Goal: Task Accomplishment & Management: Complete application form

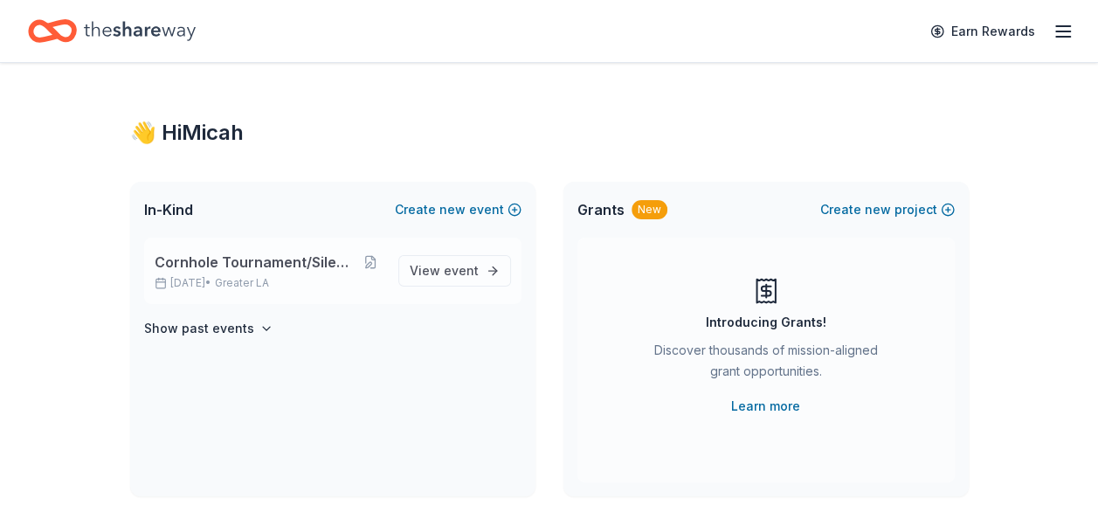
click at [192, 248] on div "Cornhole Tournament/Silent Auction [DATE] • Greater LA View event" at bounding box center [332, 271] width 377 height 66
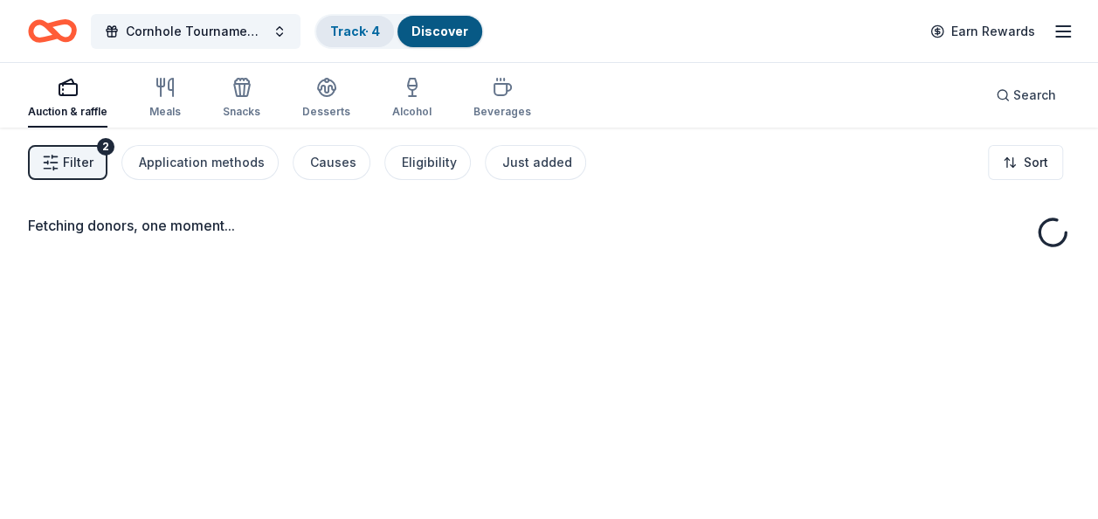
click at [342, 36] on link "Track · 4" at bounding box center [355, 31] width 50 height 15
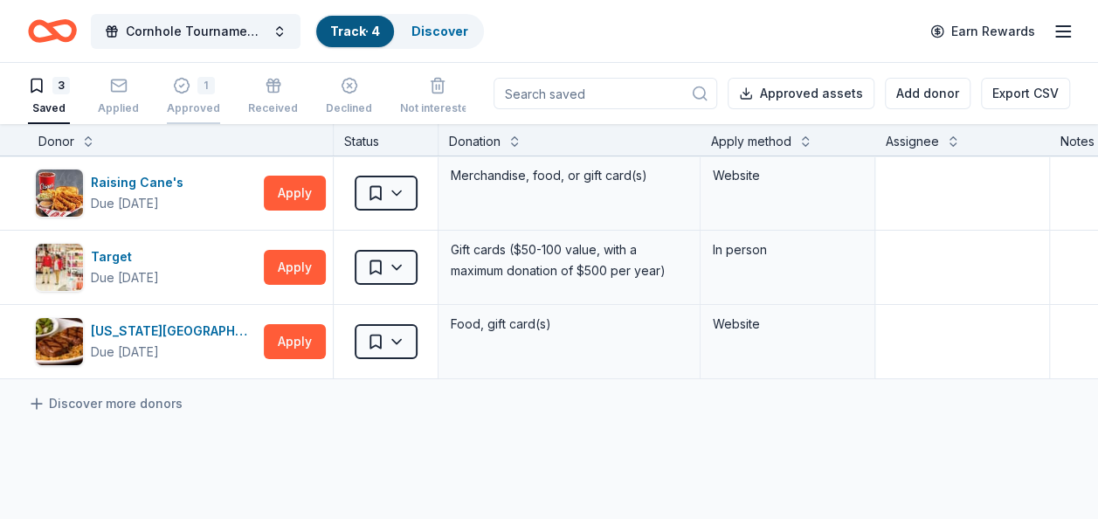
click at [185, 96] on div "1 Approved" at bounding box center [193, 96] width 53 height 38
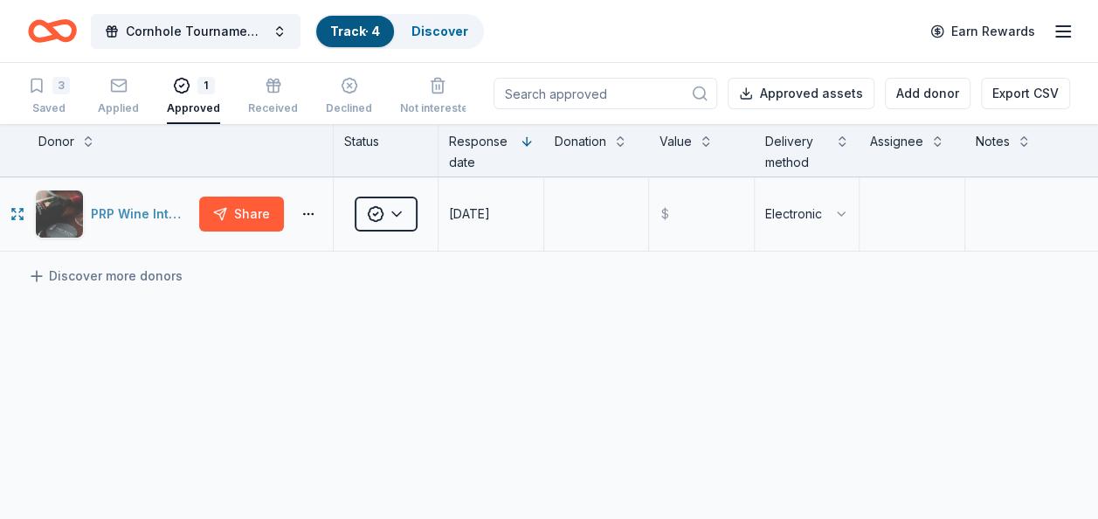
click at [133, 213] on div "PRP Wine International" at bounding box center [141, 214] width 101 height 21
click at [106, 93] on div "button" at bounding box center [118, 85] width 41 height 17
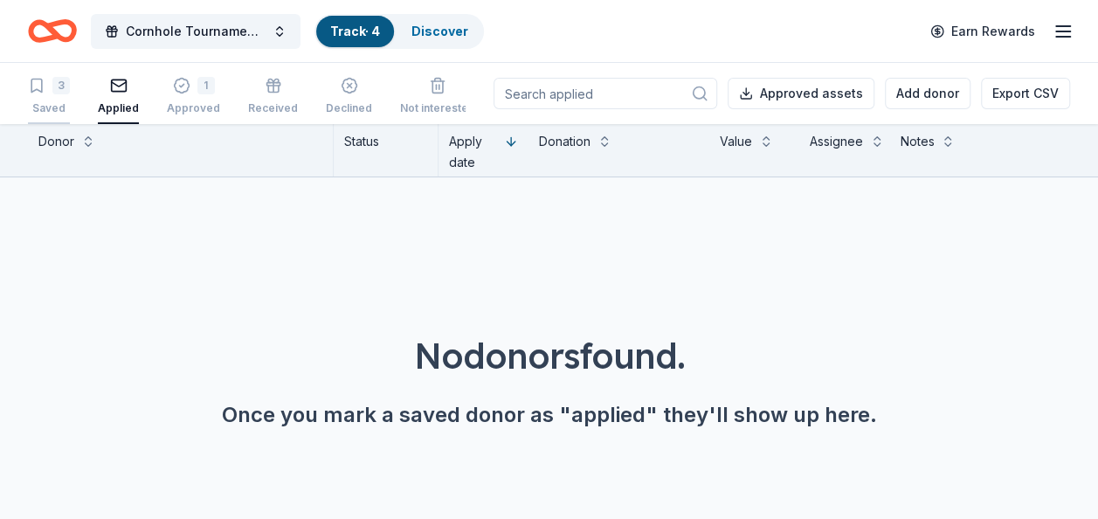
click at [37, 100] on div "3 Saved" at bounding box center [49, 96] width 42 height 38
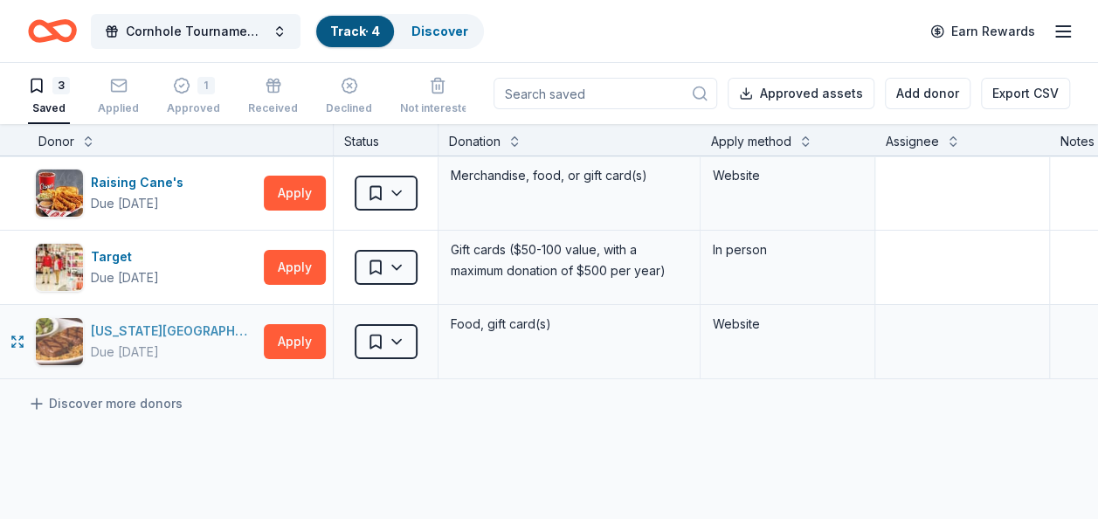
click at [152, 335] on div "[US_STATE][GEOGRAPHIC_DATA]" at bounding box center [174, 331] width 166 height 21
click at [454, 26] on link "Discover" at bounding box center [439, 31] width 57 height 15
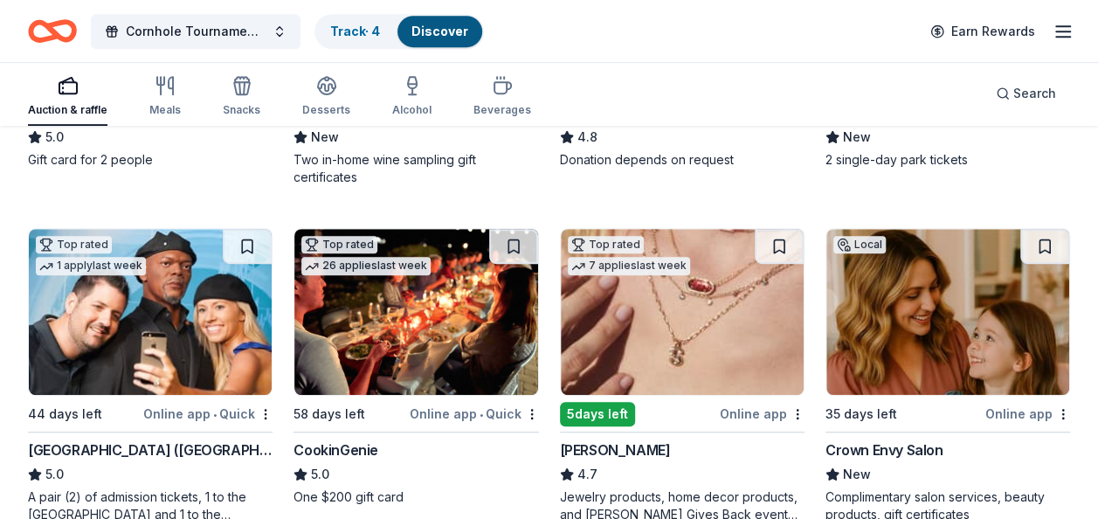
scroll to position [466, 0]
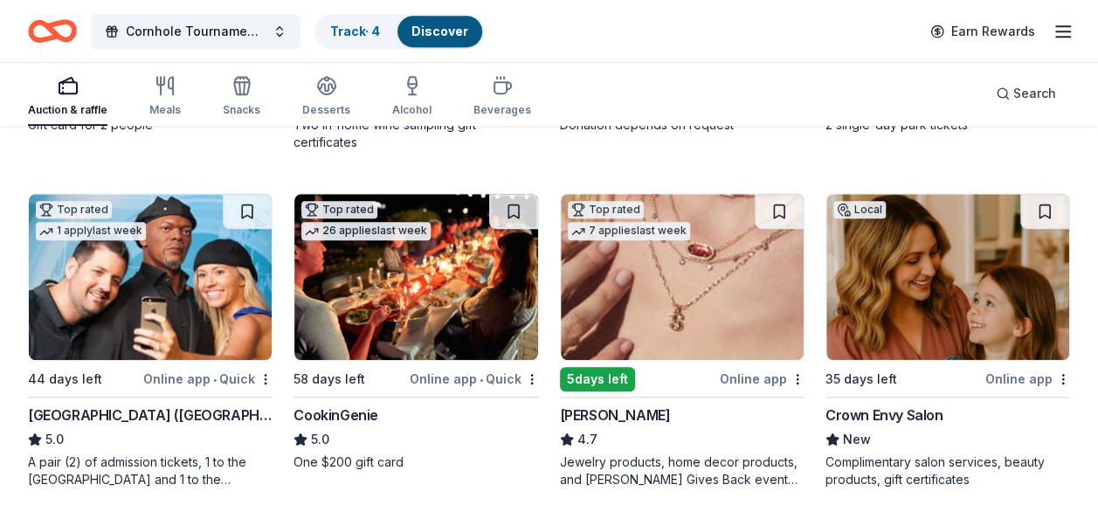
click at [201, 411] on div "[GEOGRAPHIC_DATA] ([GEOGRAPHIC_DATA])" at bounding box center [150, 414] width 245 height 21
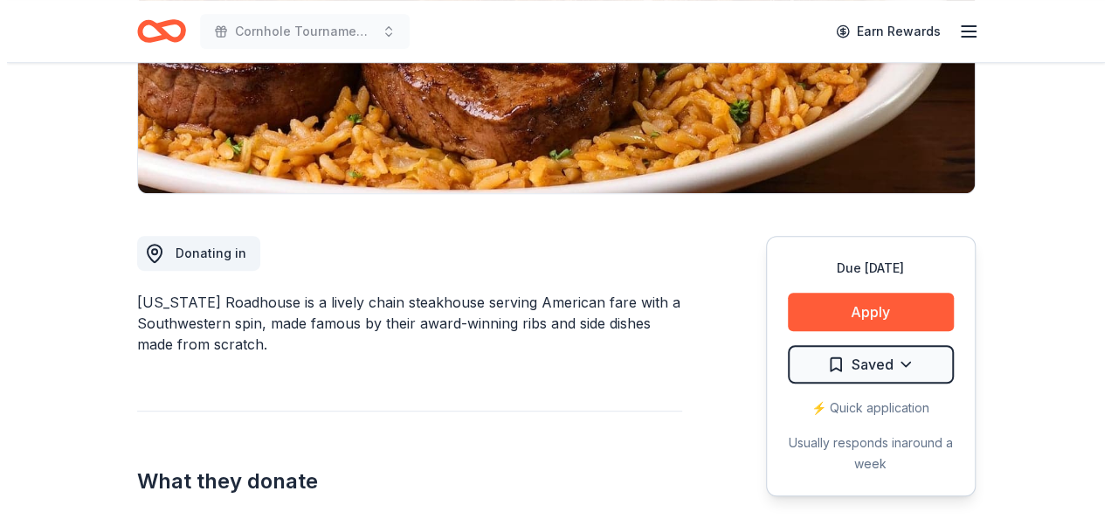
scroll to position [384, 0]
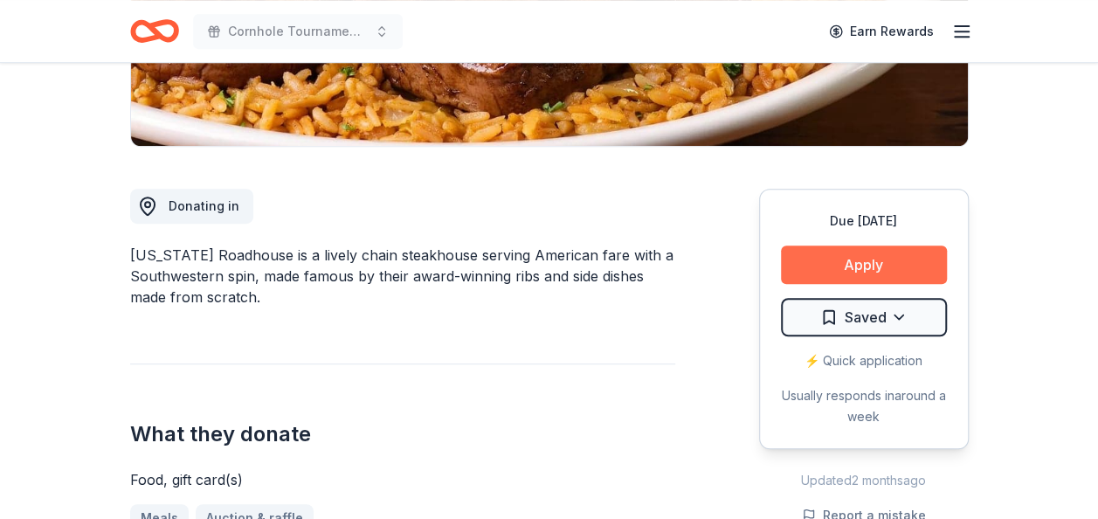
click at [886, 270] on button "Apply" at bounding box center [864, 264] width 166 height 38
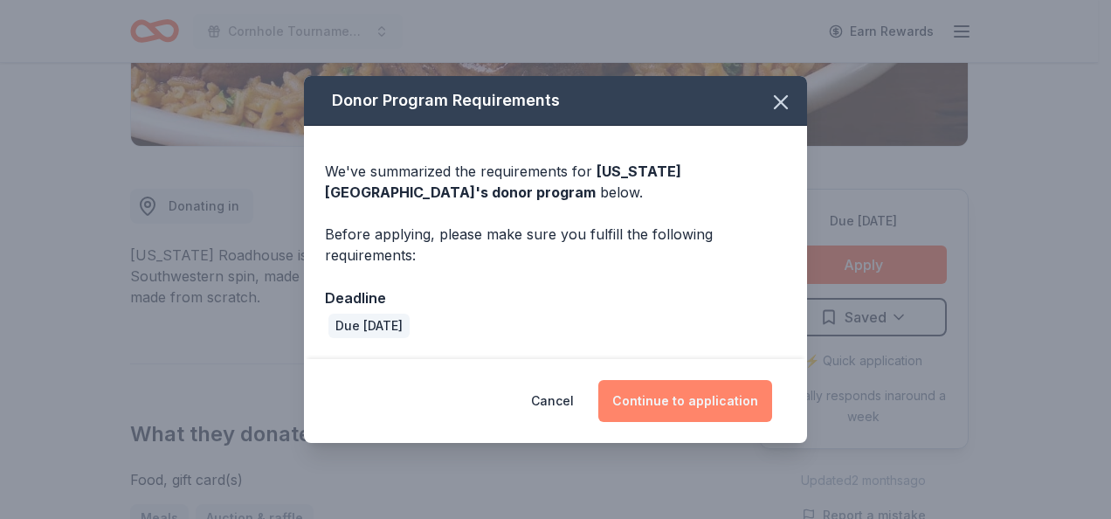
click at [653, 397] on button "Continue to application" at bounding box center [685, 401] width 174 height 42
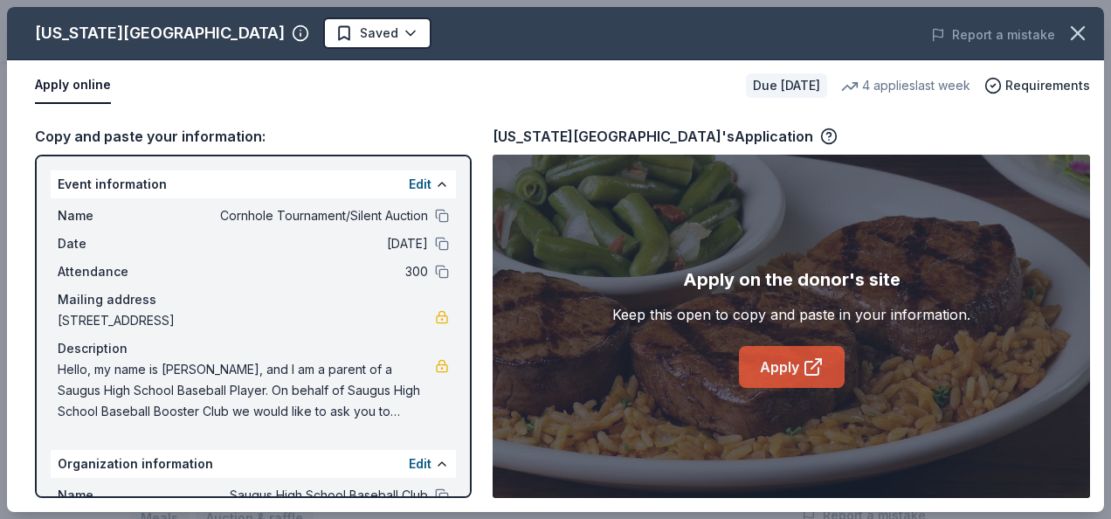
click at [768, 365] on link "Apply" at bounding box center [792, 367] width 106 height 42
